Goal: Download file/media

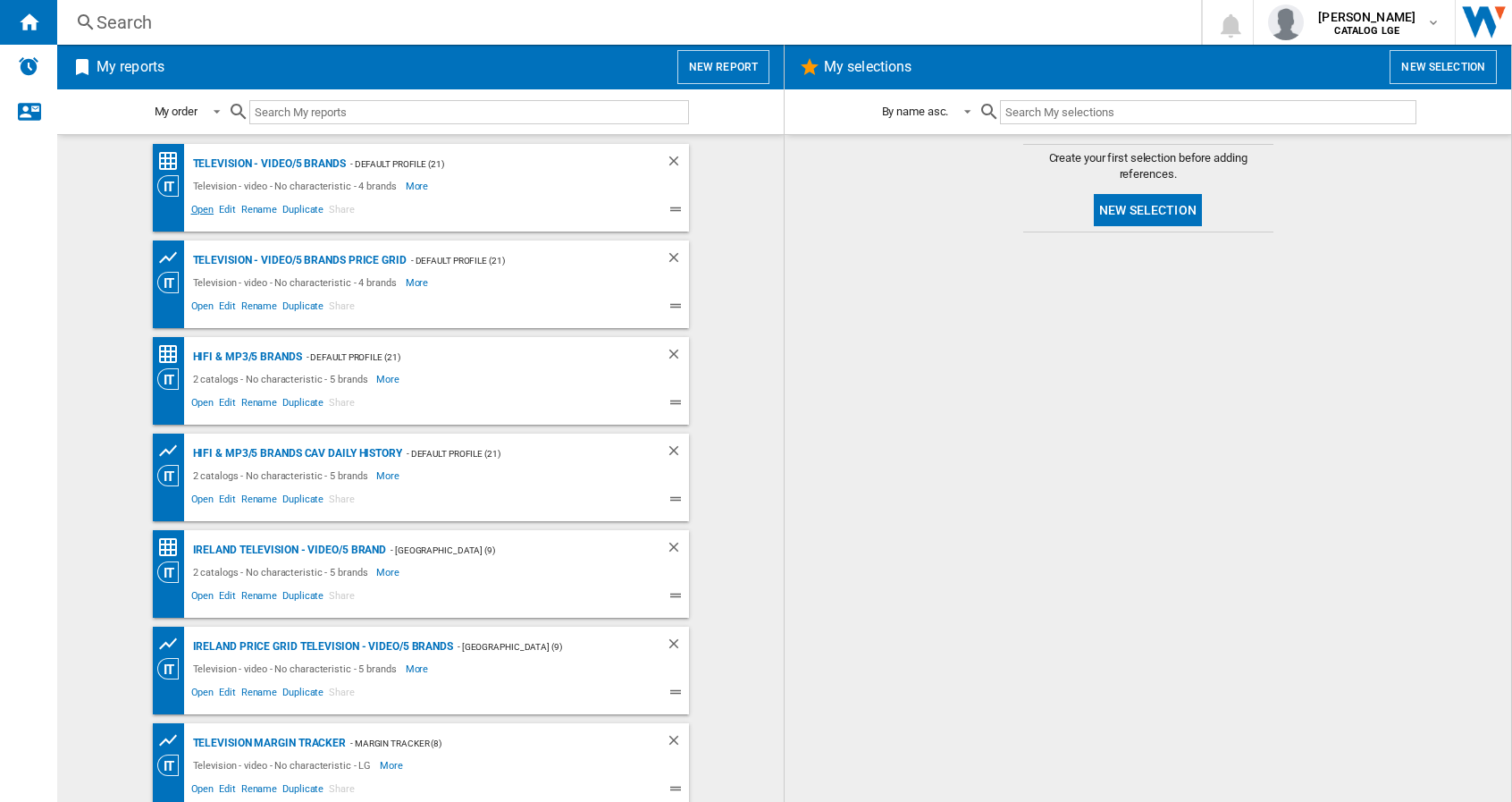
click at [196, 205] on span "Open" at bounding box center [202, 212] width 28 height 21
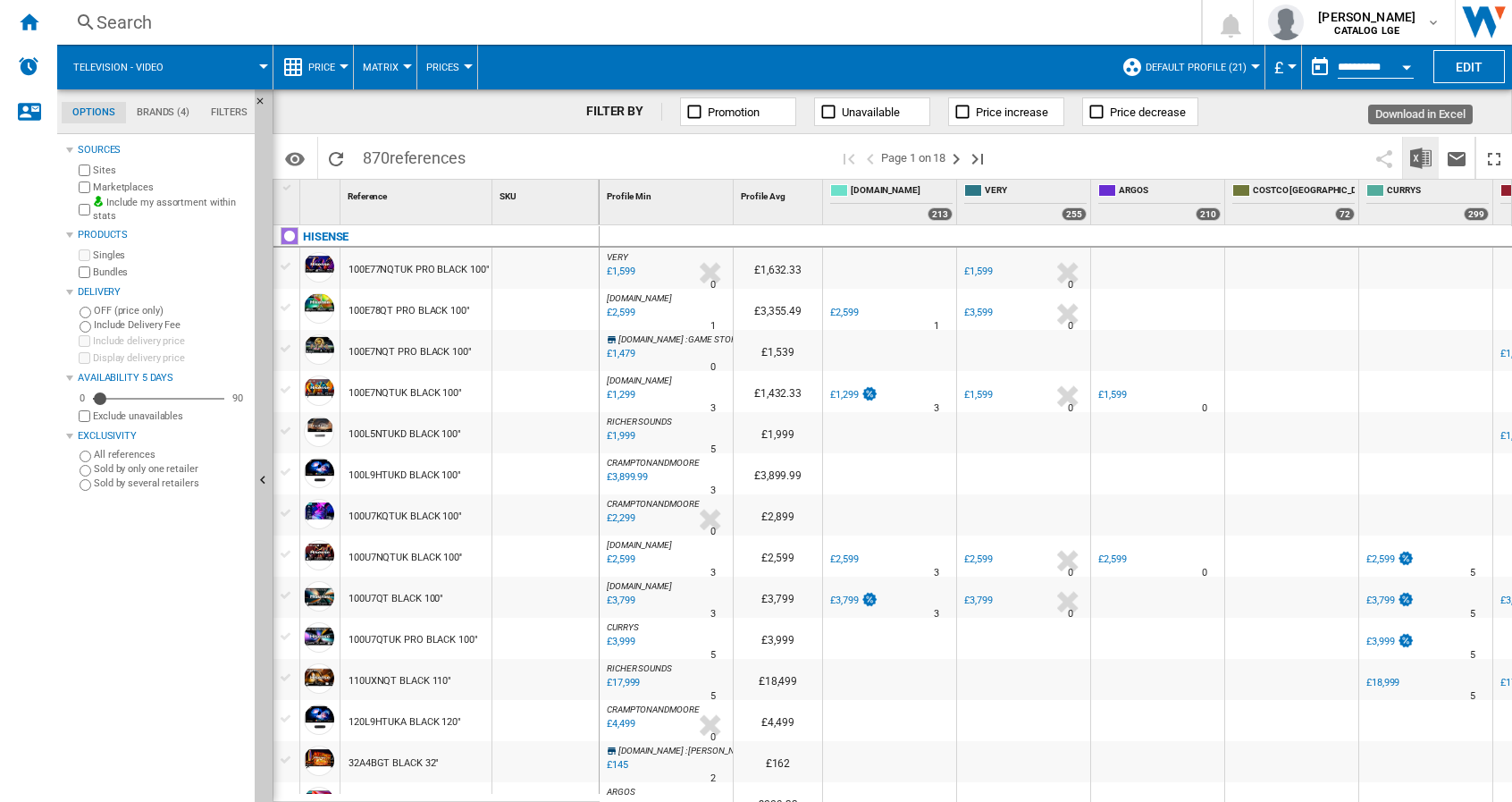
click at [1425, 155] on img "Download in Excel" at bounding box center [1421, 158] width 21 height 21
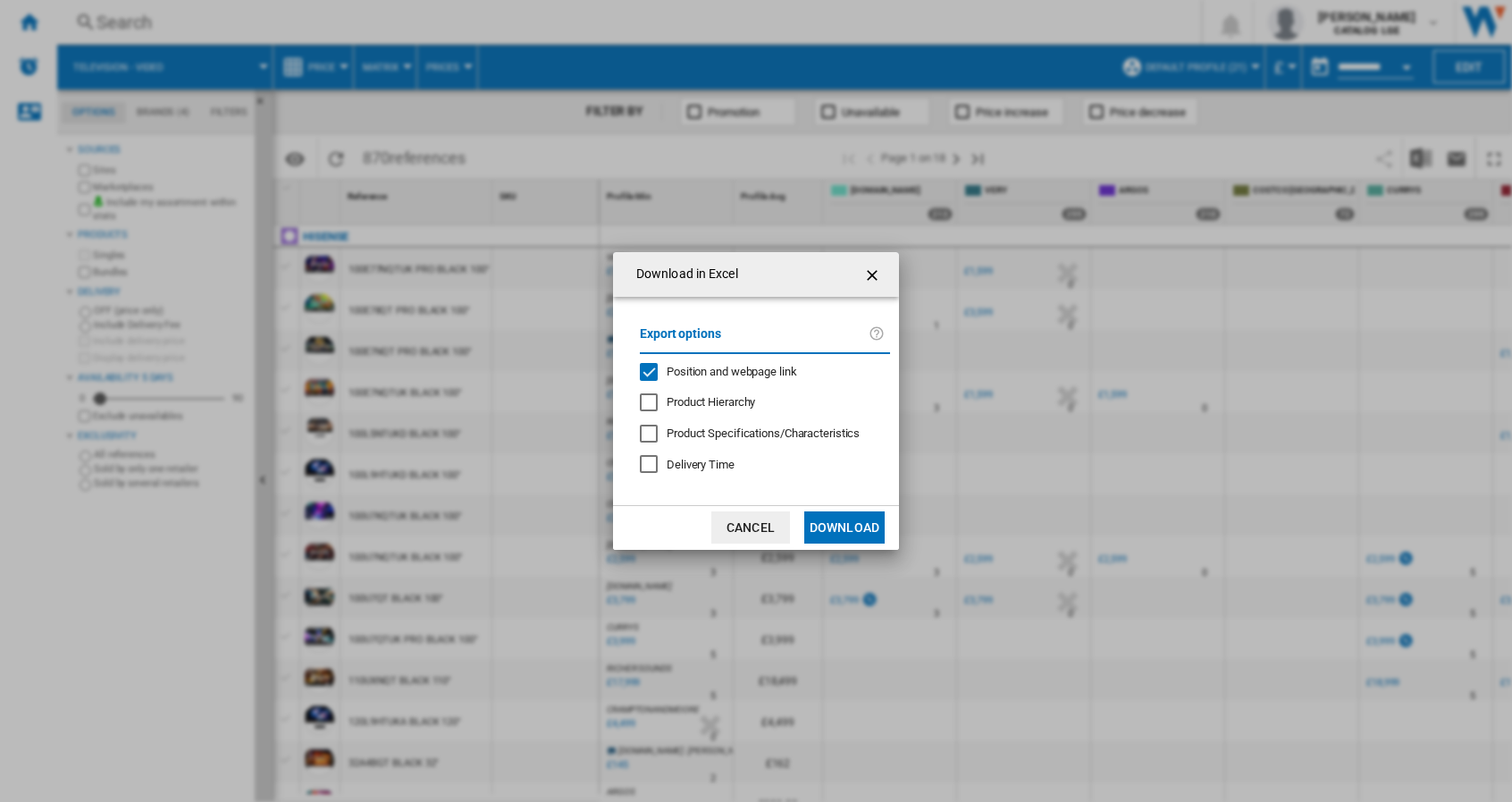
click at [655, 370] on div "Position and webpage link" at bounding box center [649, 372] width 18 height 18
click at [839, 525] on button "Download" at bounding box center [845, 527] width 80 height 32
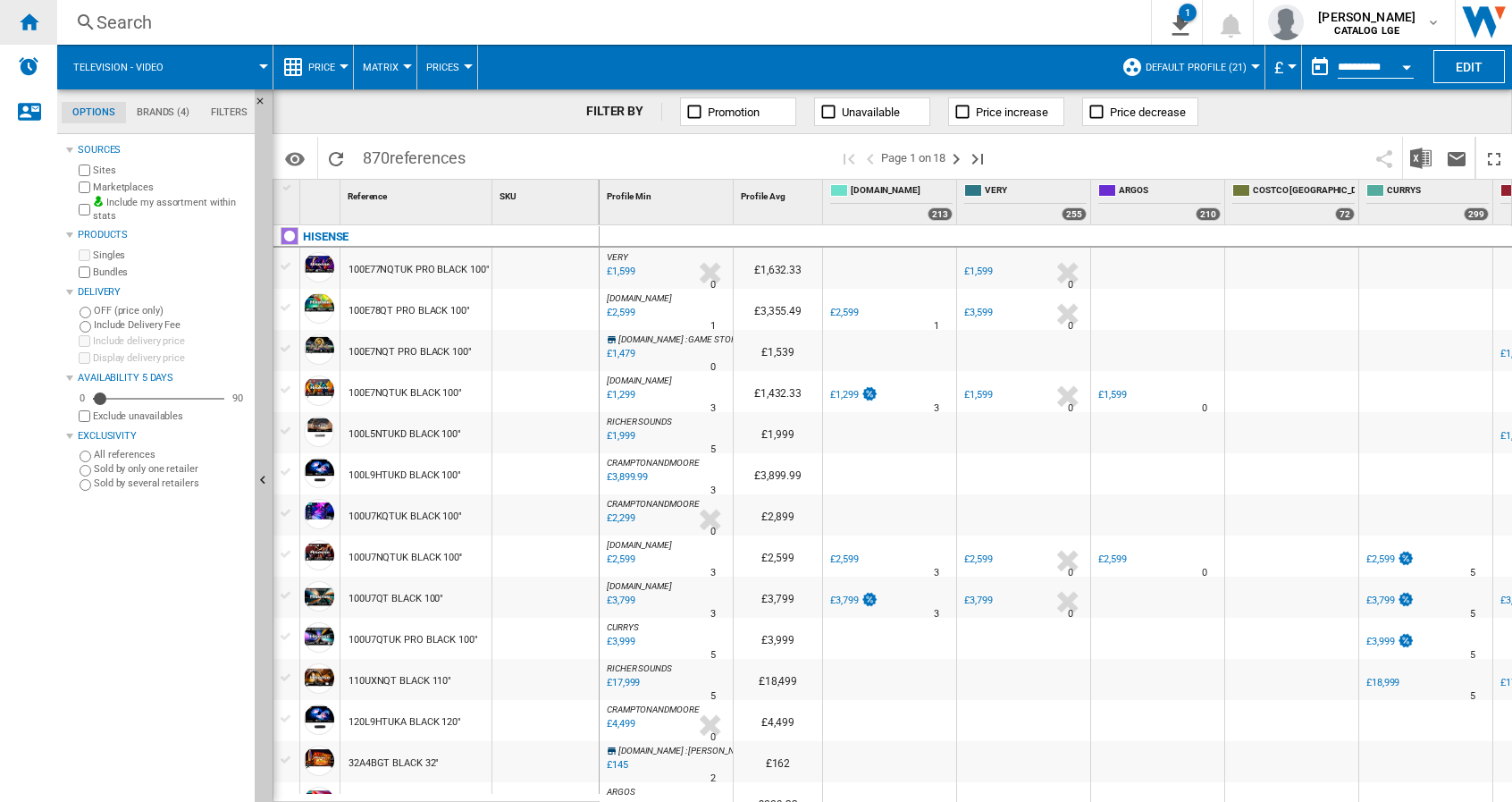
click at [16, 22] on div "Home" at bounding box center [28, 22] width 58 height 45
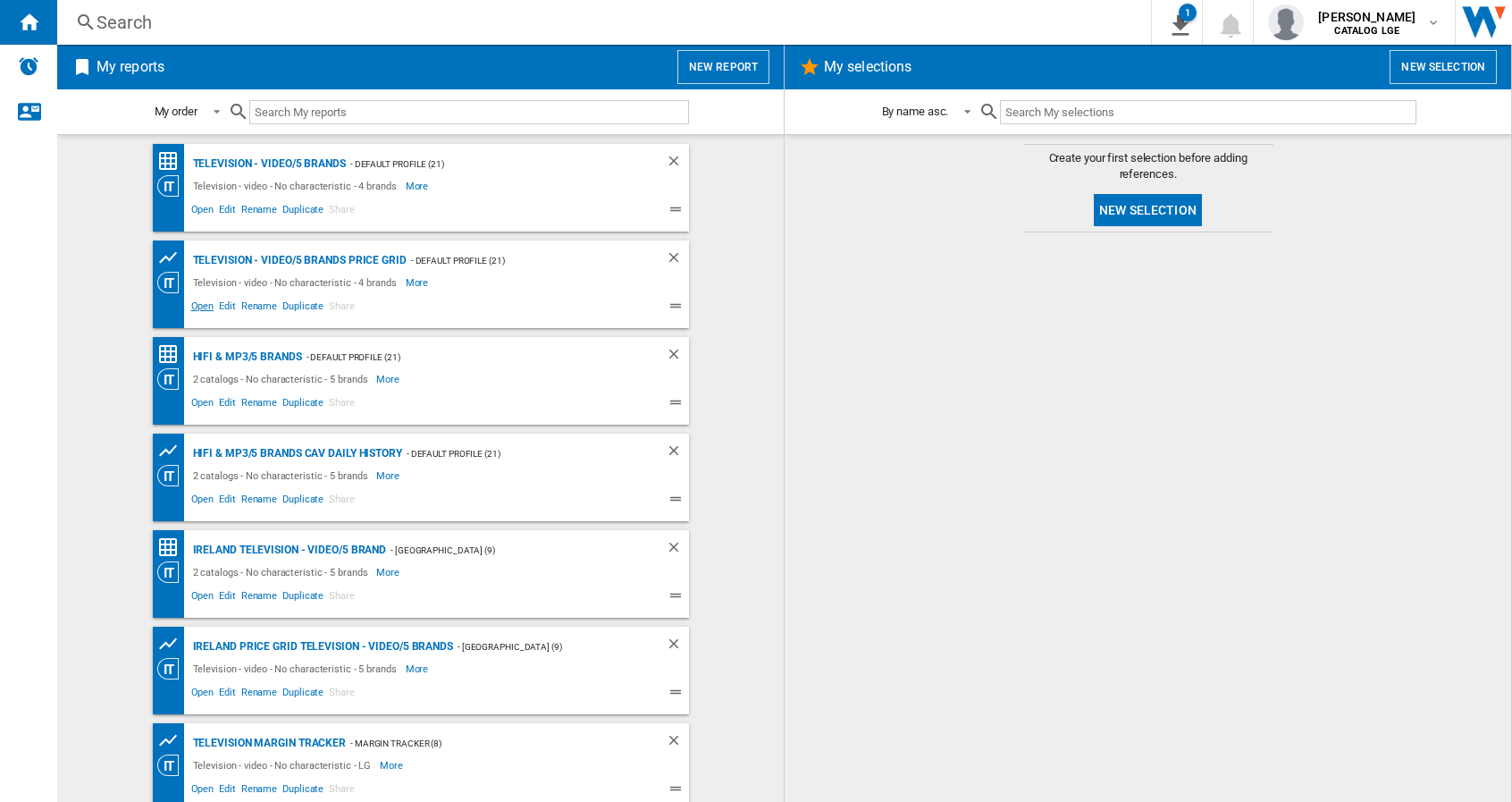
click at [196, 302] on span "Open" at bounding box center [202, 308] width 28 height 21
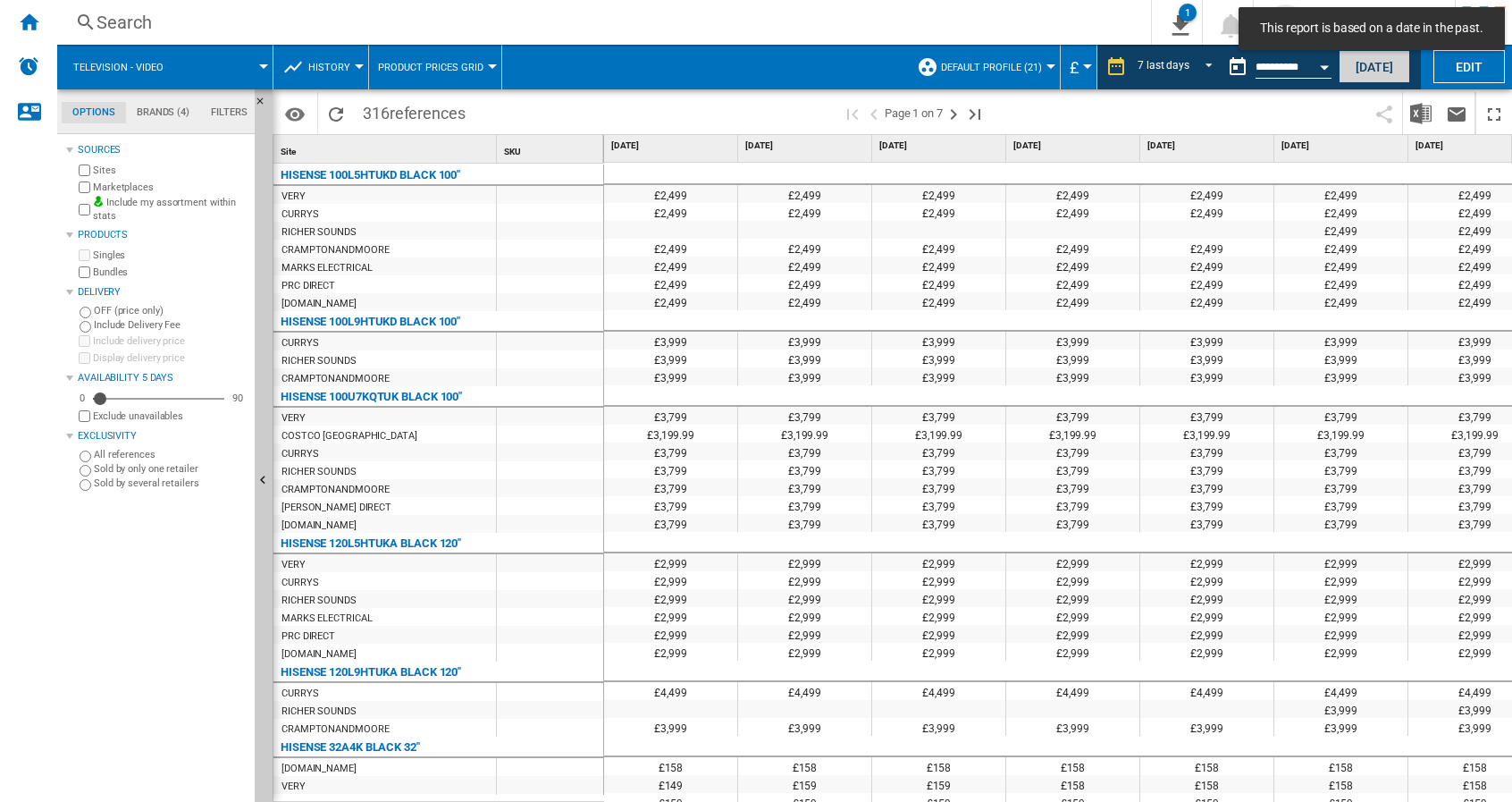
click at [1373, 60] on button "[DATE]" at bounding box center [1374, 66] width 71 height 33
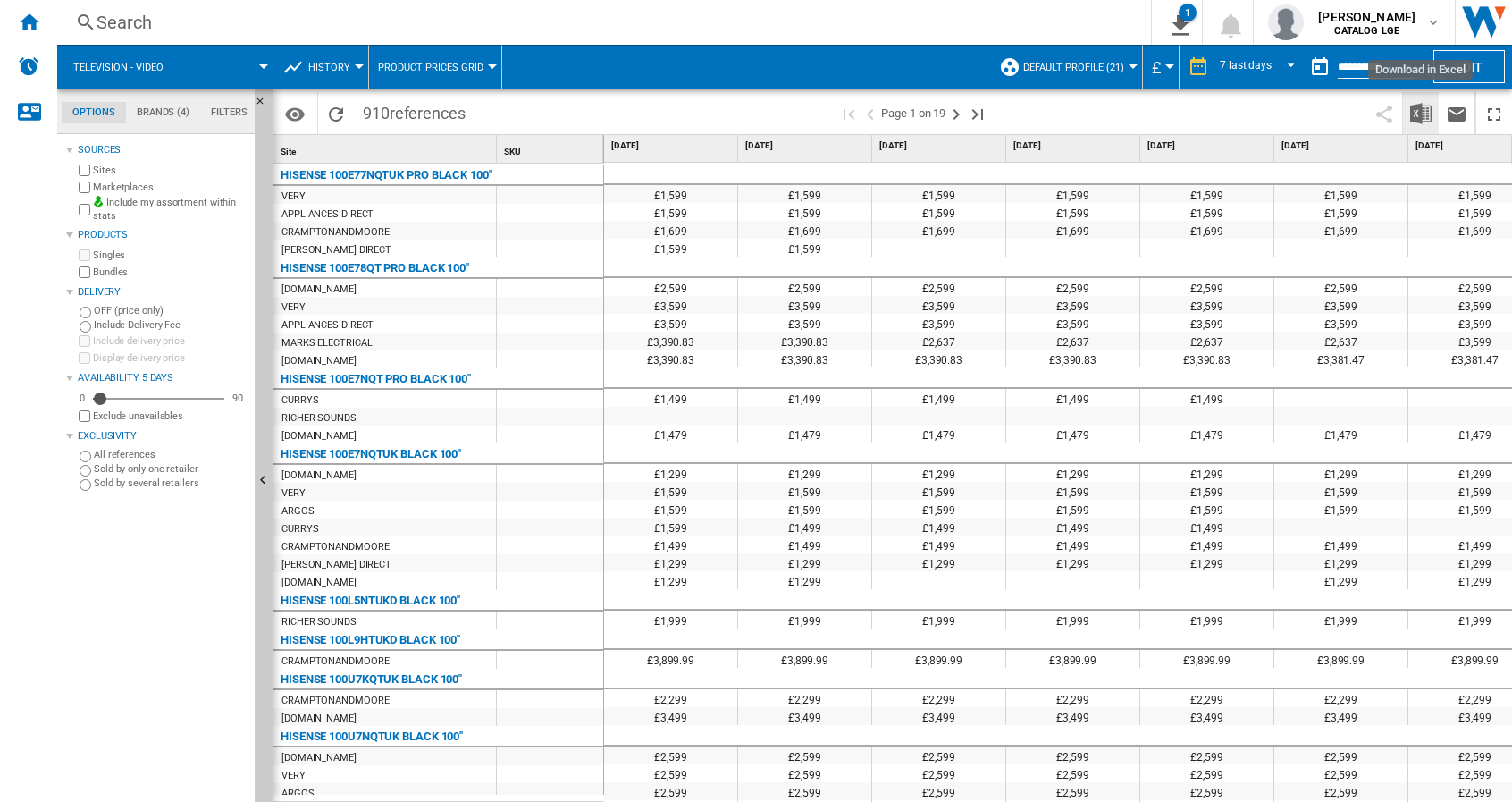
click at [1414, 117] on img "Download in Excel" at bounding box center [1421, 113] width 21 height 21
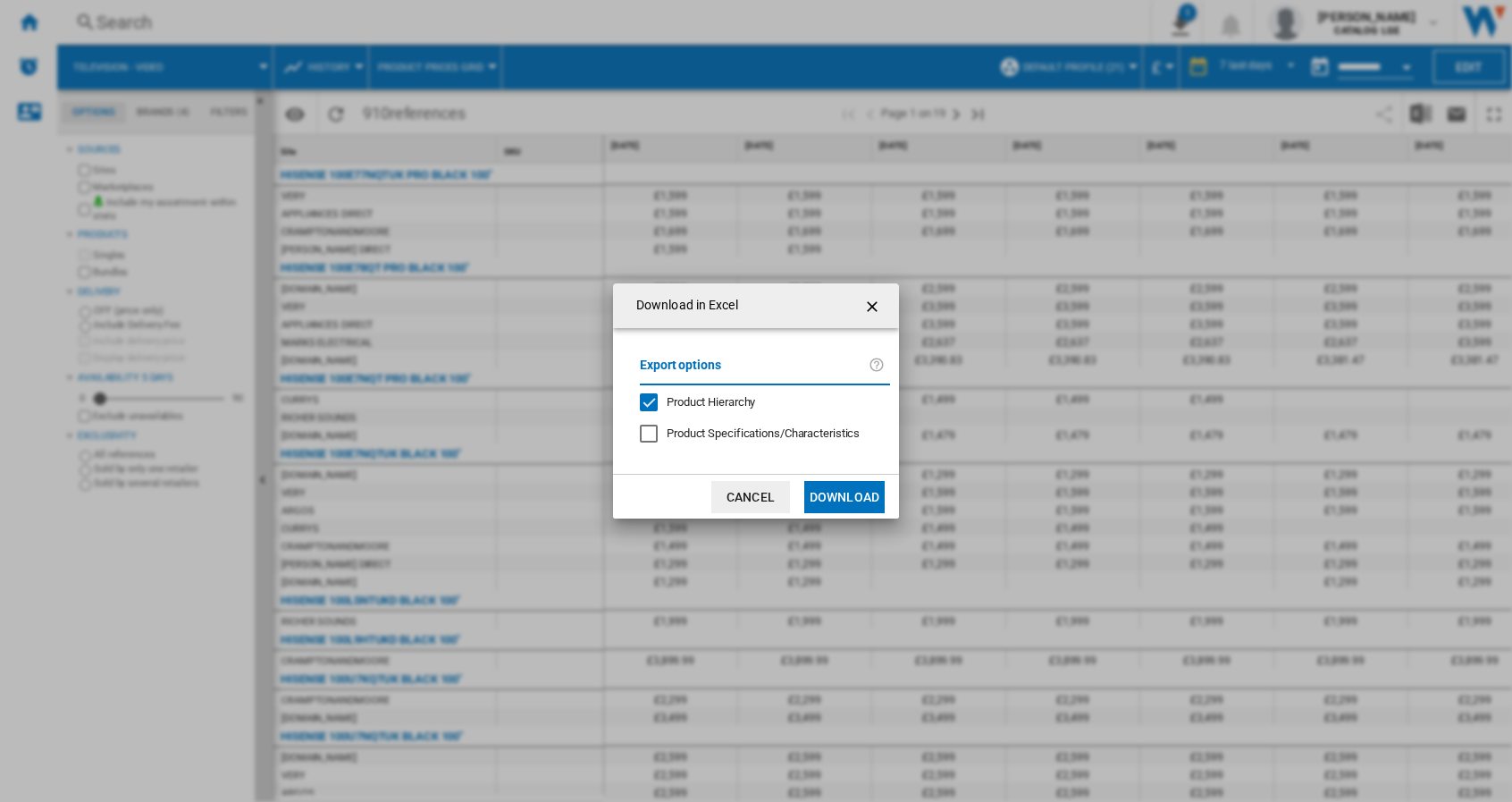
click at [645, 398] on div "Product Hierarchy" at bounding box center [649, 402] width 18 height 18
click at [850, 497] on button "Download" at bounding box center [845, 497] width 80 height 32
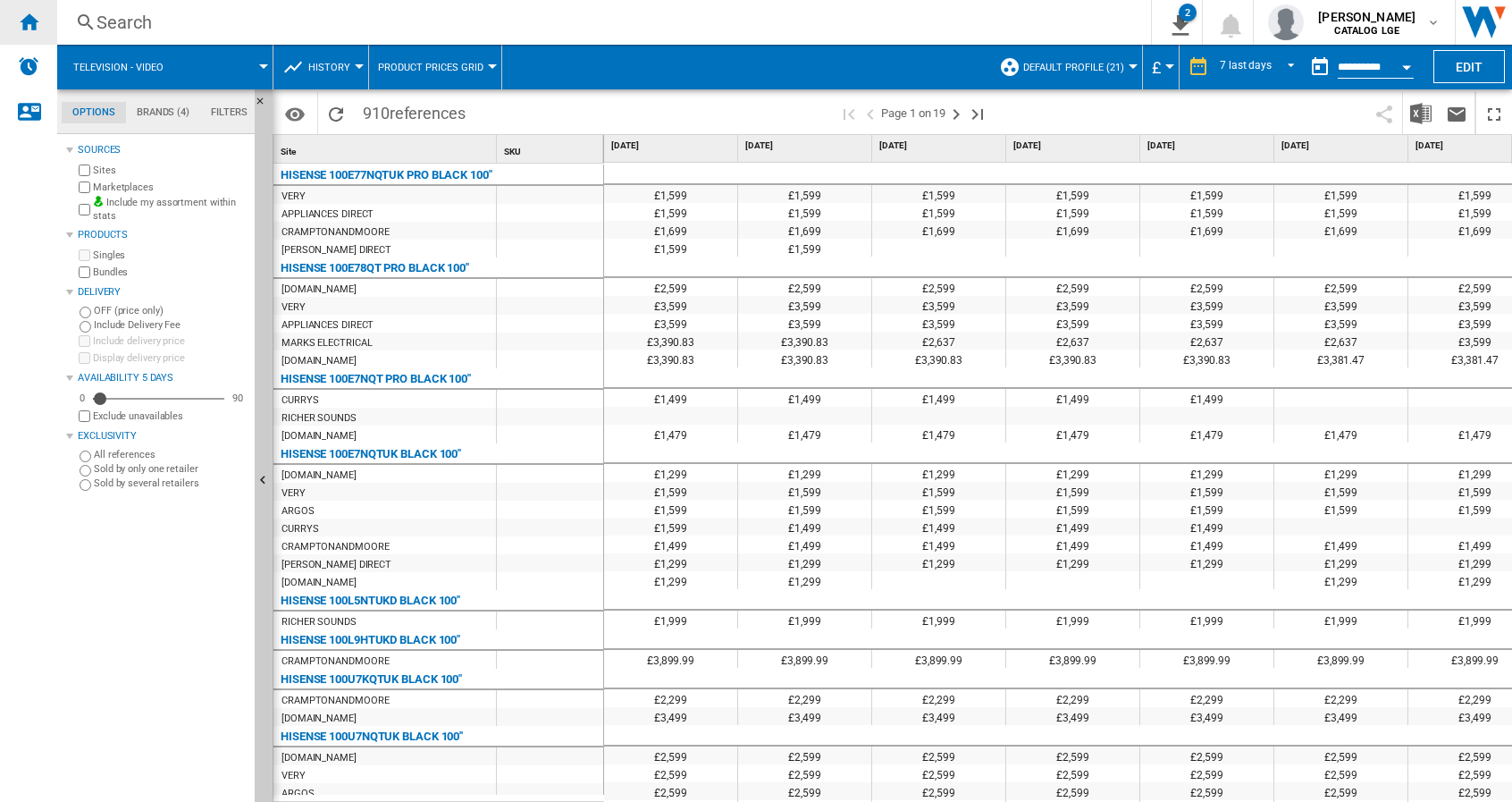
click at [29, 22] on ng-md-icon "Home" at bounding box center [28, 21] width 21 height 21
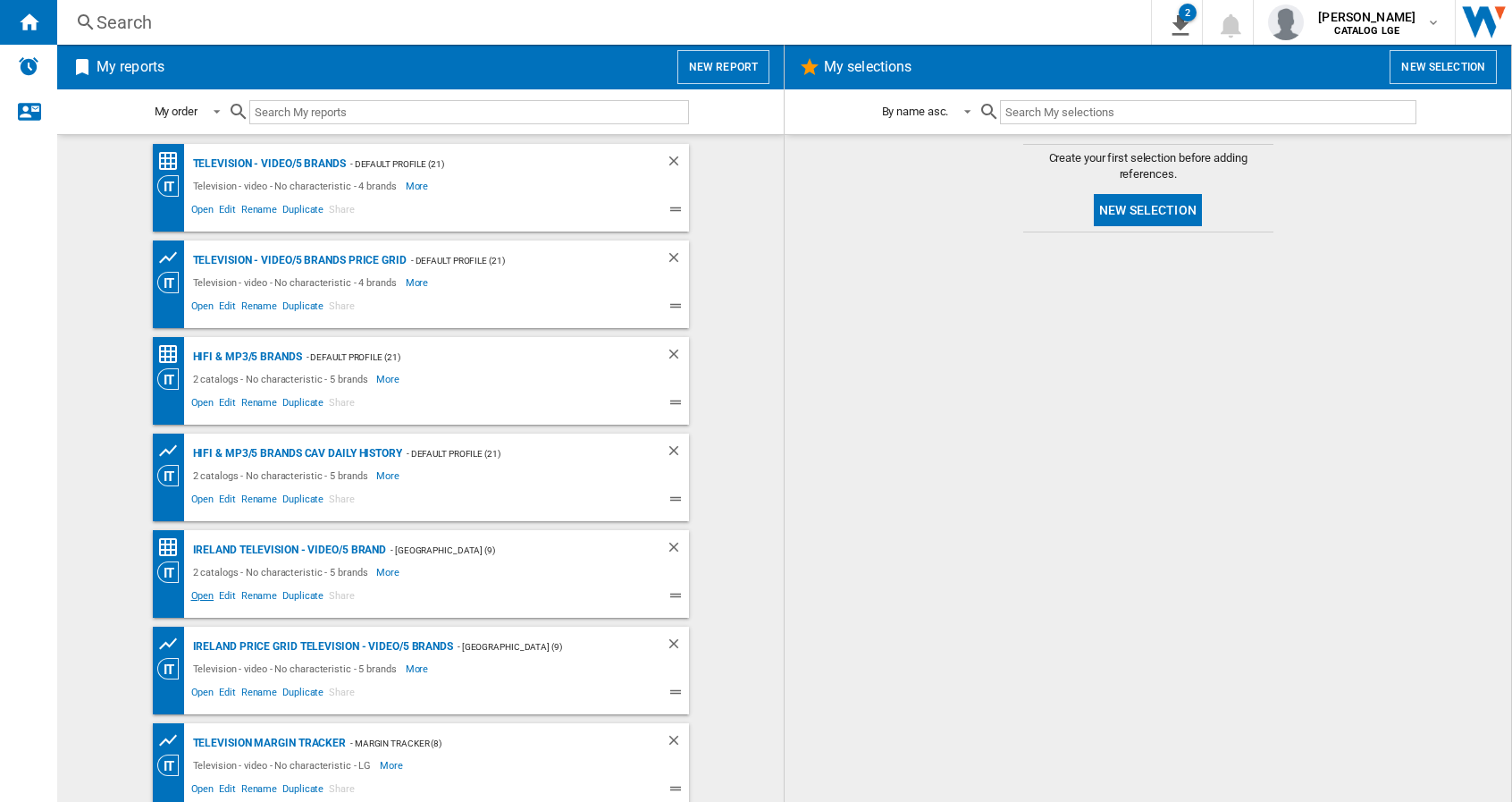
click at [198, 598] on span "Open" at bounding box center [202, 598] width 28 height 21
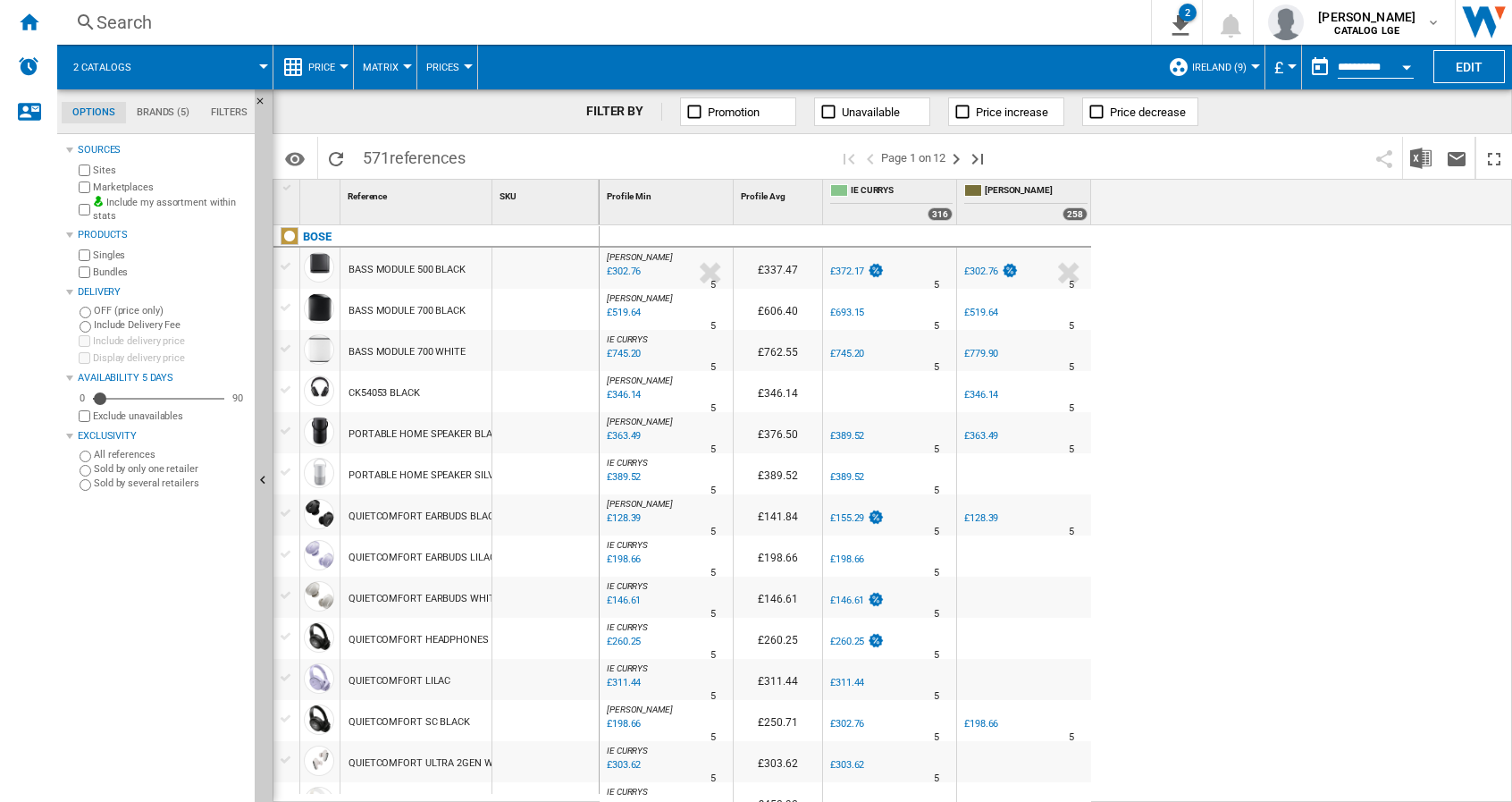
click at [1284, 65] on button "£" at bounding box center [1284, 67] width 18 height 45
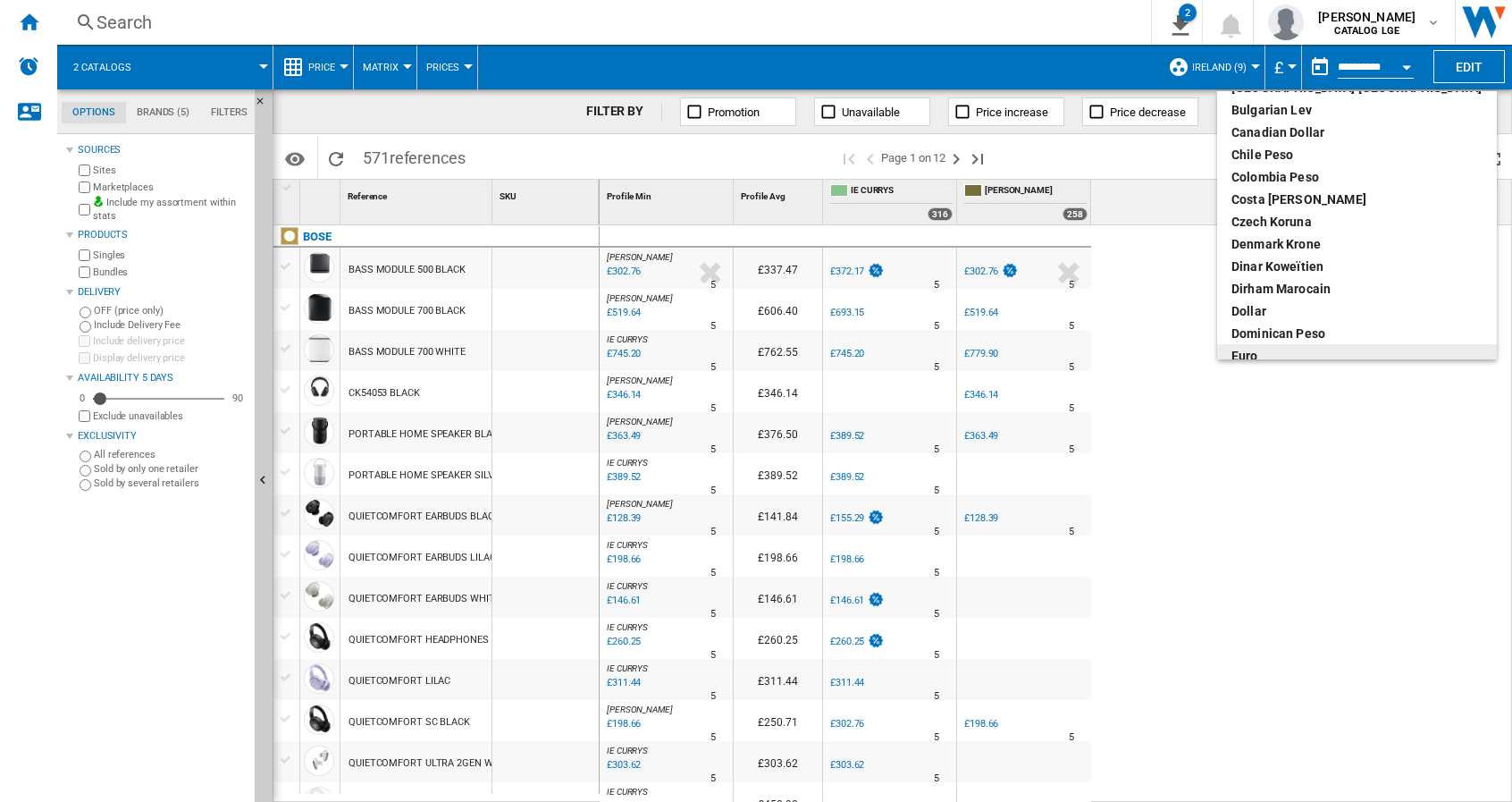
scroll to position [97, 0]
click at [1255, 349] on div "euro" at bounding box center [1357, 348] width 251 height 18
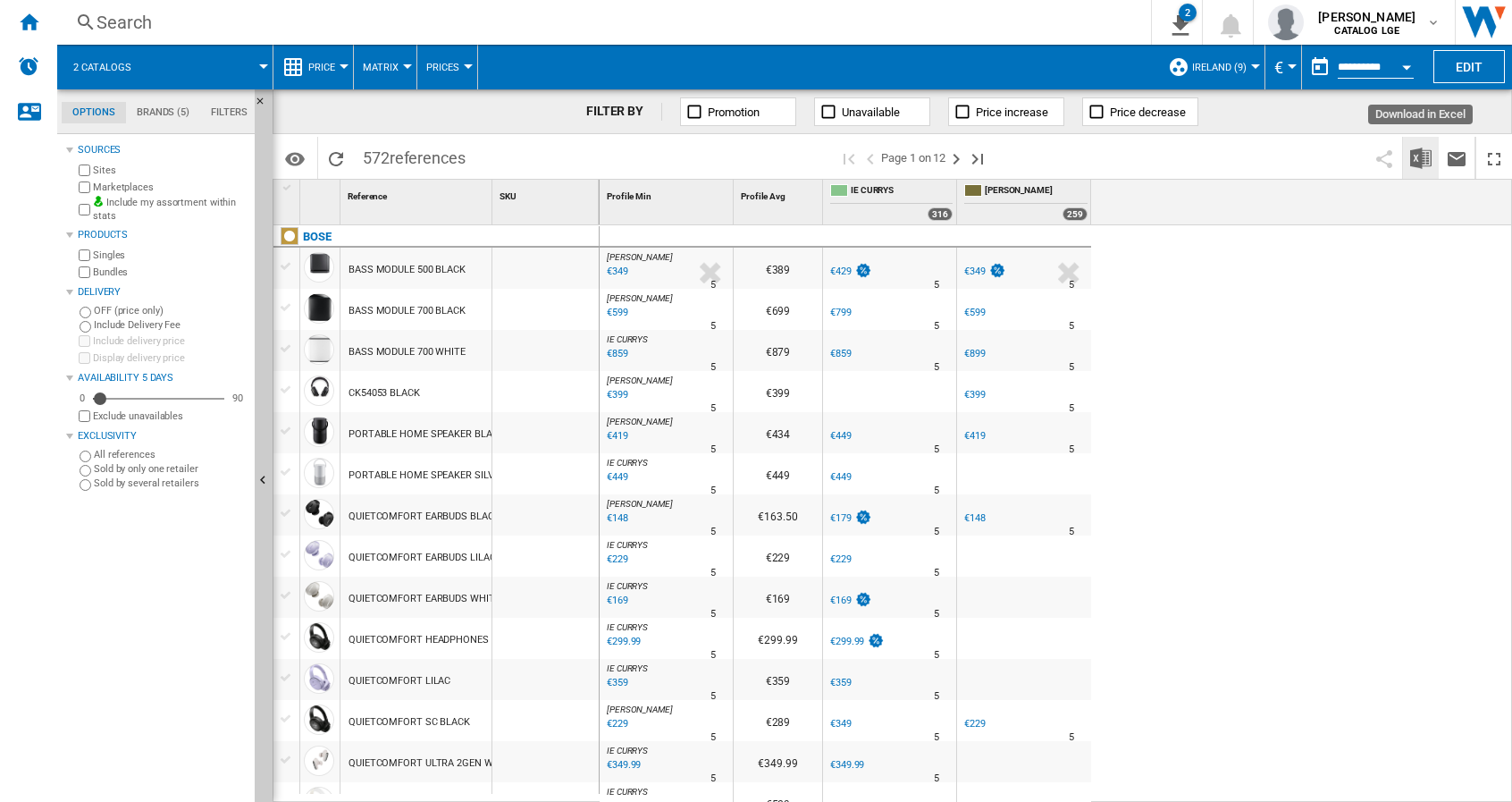
click at [1419, 154] on img "Download in Excel" at bounding box center [1421, 158] width 21 height 21
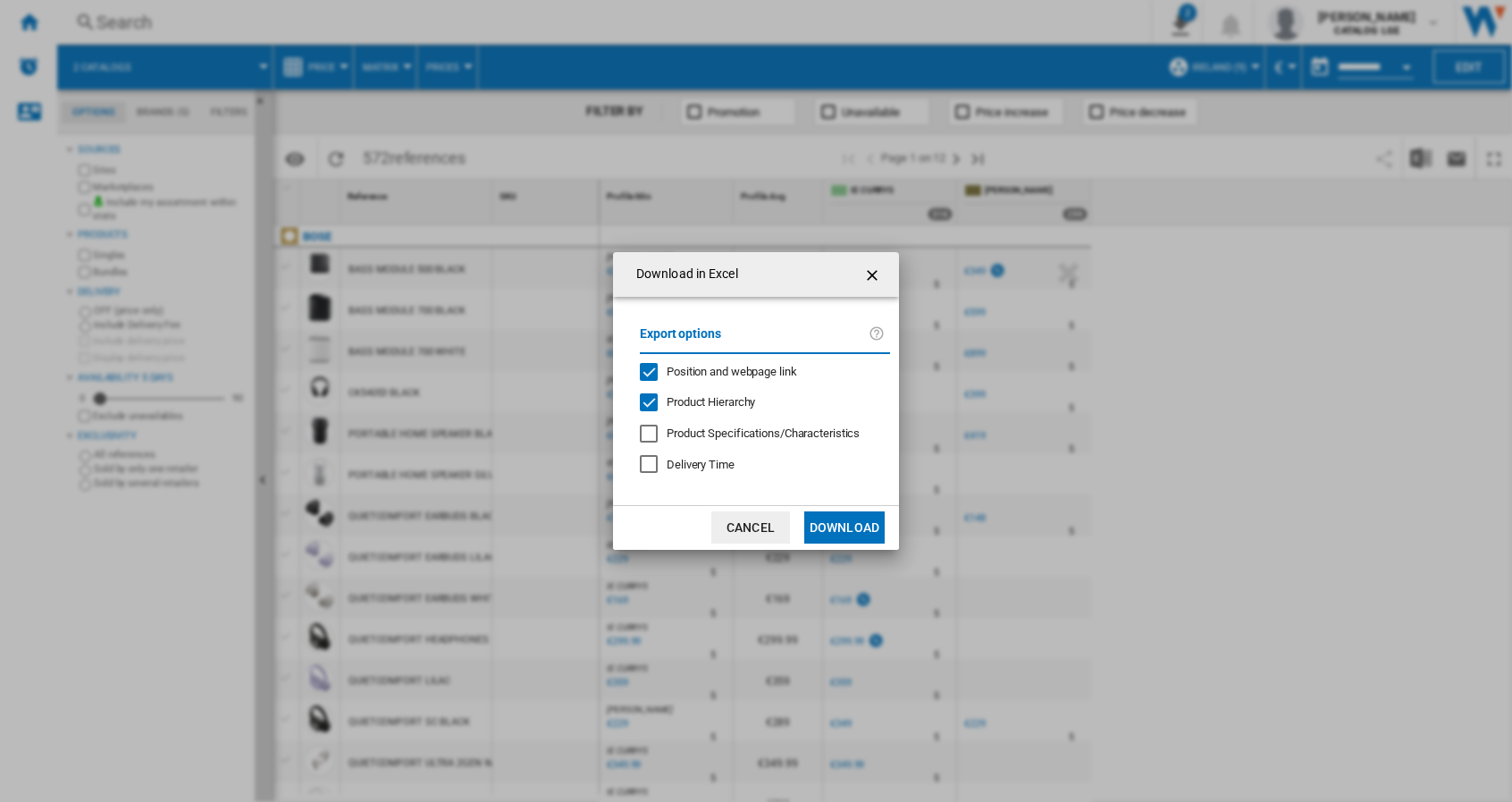
click at [653, 377] on div "Position and webpage link" at bounding box center [649, 372] width 18 height 18
click at [647, 403] on div "Product Hierarchy" at bounding box center [649, 402] width 18 height 18
click at [813, 524] on button "Download" at bounding box center [845, 527] width 80 height 32
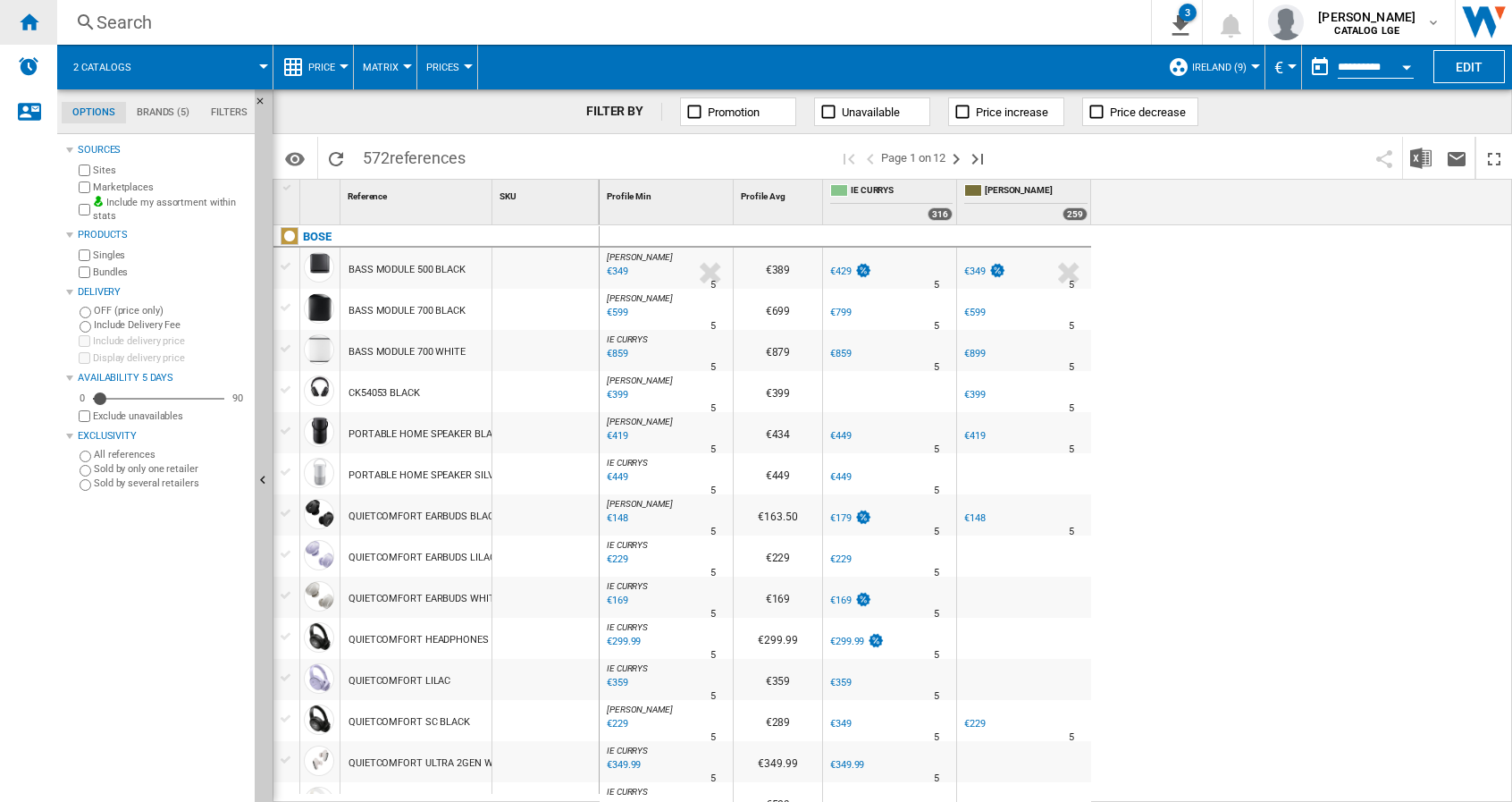
click at [16, 18] on div "Home" at bounding box center [28, 22] width 58 height 45
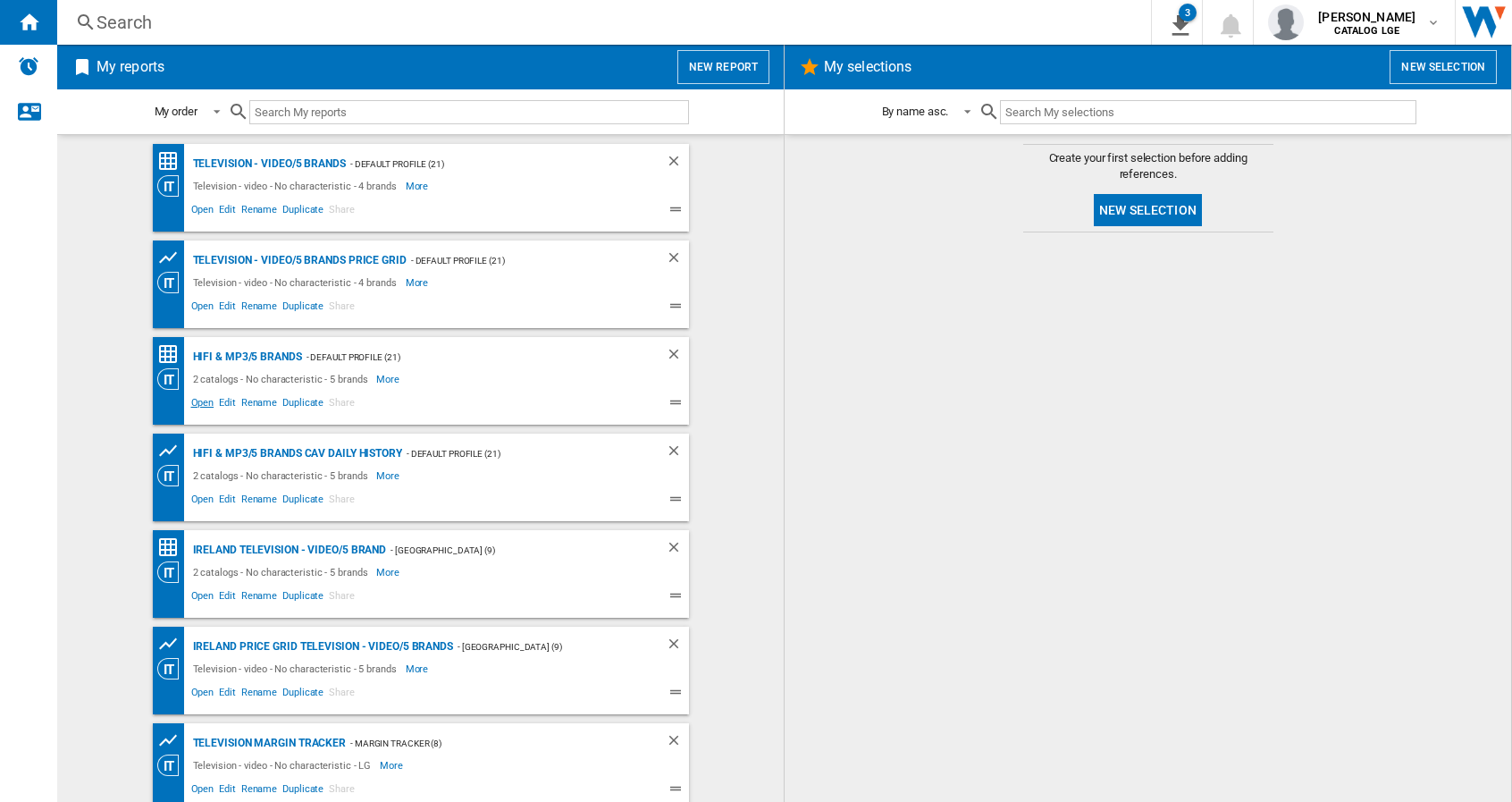
click at [201, 401] on span "Open" at bounding box center [202, 405] width 28 height 21
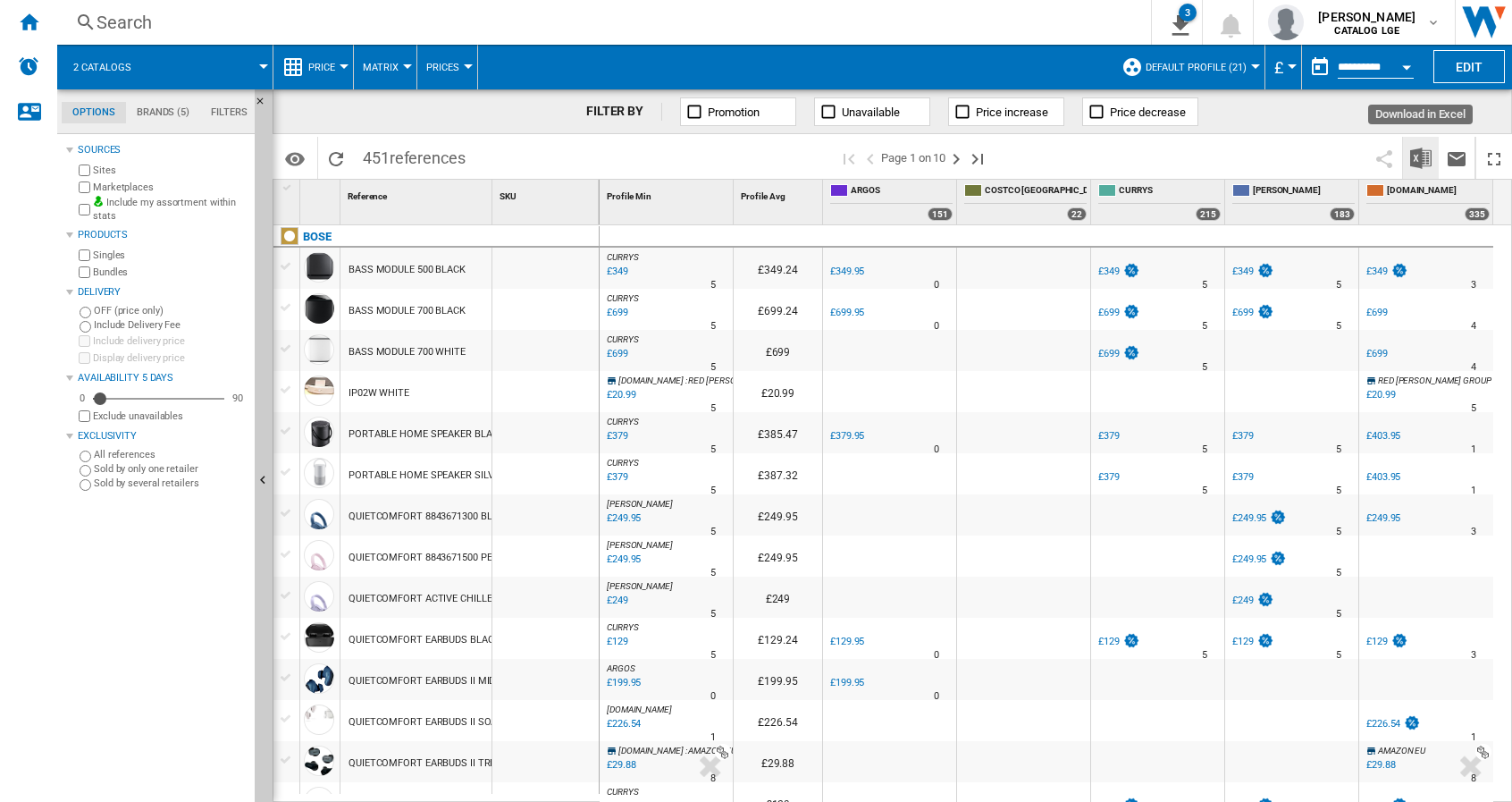
click at [1413, 159] on img "Download in Excel" at bounding box center [1421, 158] width 21 height 21
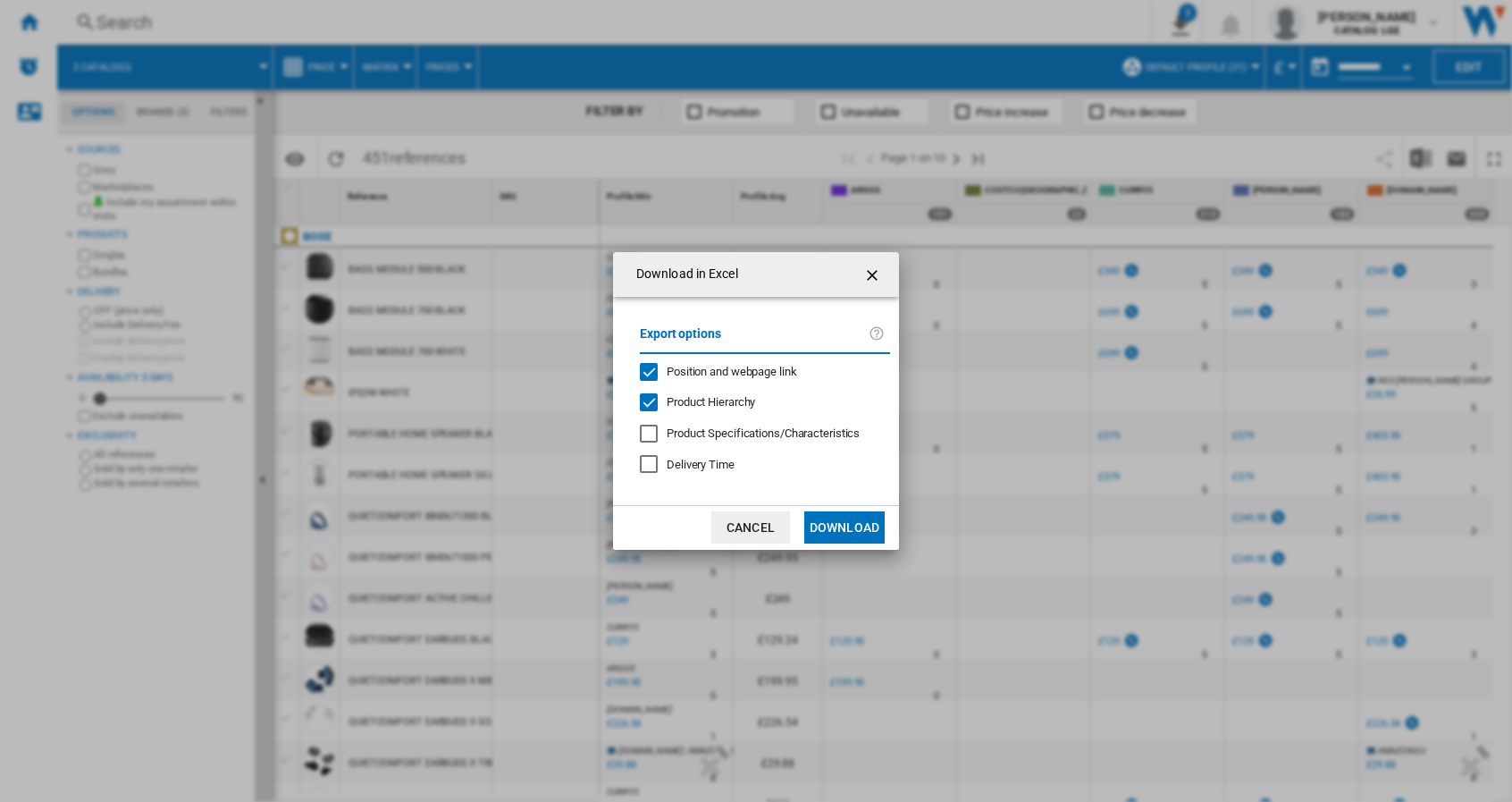
click at [653, 364] on div "Position and webpage link" at bounding box center [649, 372] width 18 height 18
click at [646, 401] on div "Product Hierarchy" at bounding box center [649, 402] width 18 height 18
click at [832, 523] on button "Download" at bounding box center [845, 527] width 80 height 32
